Goal: Task Accomplishment & Management: Complete application form

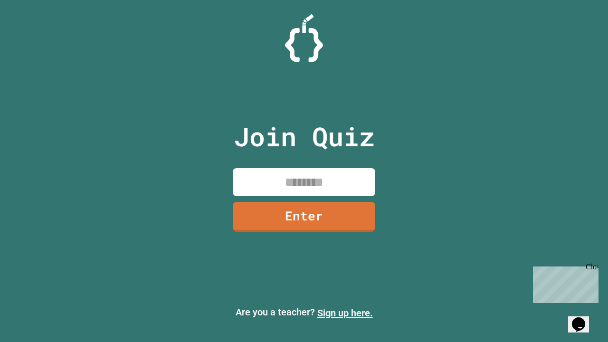
click at [345, 313] on link "Sign up here." at bounding box center [345, 312] width 56 height 11
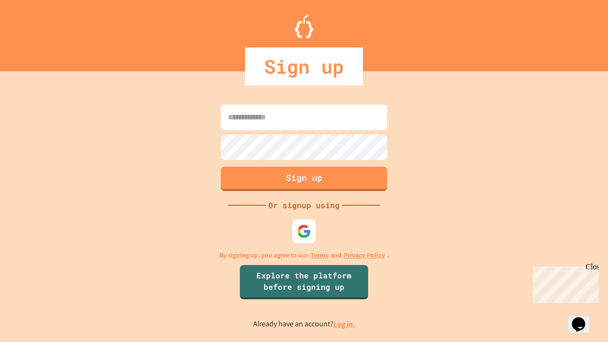
click at [345, 324] on link "Log in." at bounding box center [344, 324] width 22 height 10
